Goal: Navigation & Orientation: Find specific page/section

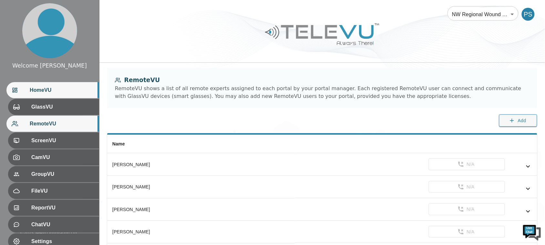
click at [39, 92] on span "HomeVU" at bounding box center [62, 90] width 64 height 8
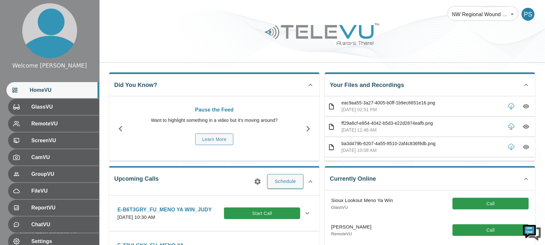
scroll to position [40, 0]
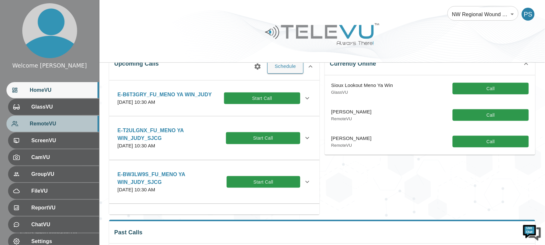
click at [26, 119] on div "RemoteVU" at bounding box center [52, 124] width 93 height 16
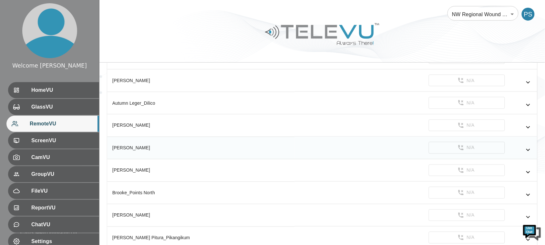
scroll to position [242, 0]
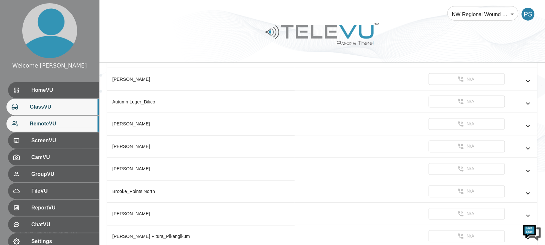
click at [70, 108] on span "GlassVU" at bounding box center [62, 107] width 64 height 8
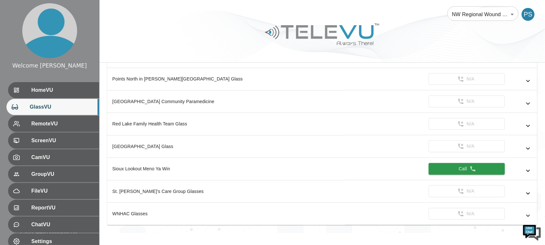
scroll to position [431, 0]
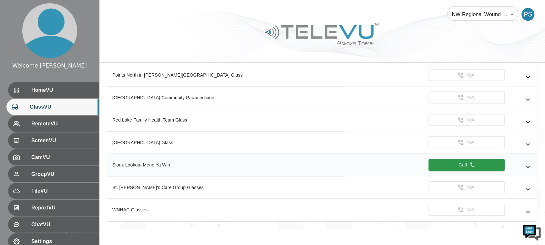
click at [149, 164] on div "Sioux Lookout Meno Ya Win" at bounding box center [226, 165] width 228 height 6
click at [526, 169] on icon "simple table" at bounding box center [529, 167] width 8 height 8
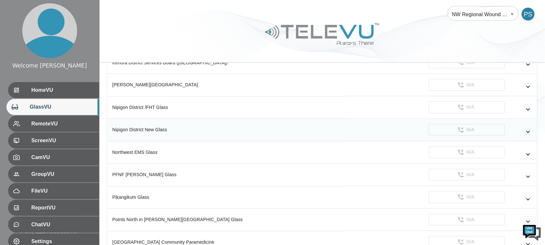
scroll to position [270, 0]
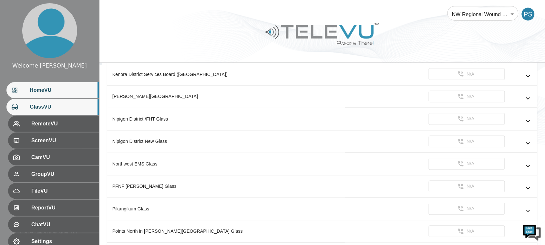
click at [44, 96] on div "HomeVU" at bounding box center [52, 90] width 93 height 16
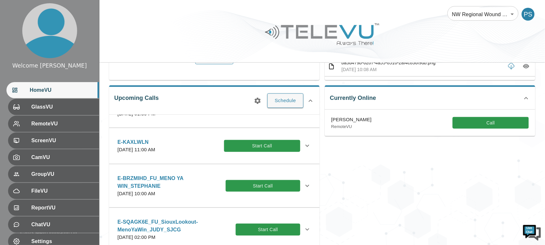
scroll to position [365, 0]
